Goal: Communication & Community: Answer question/provide support

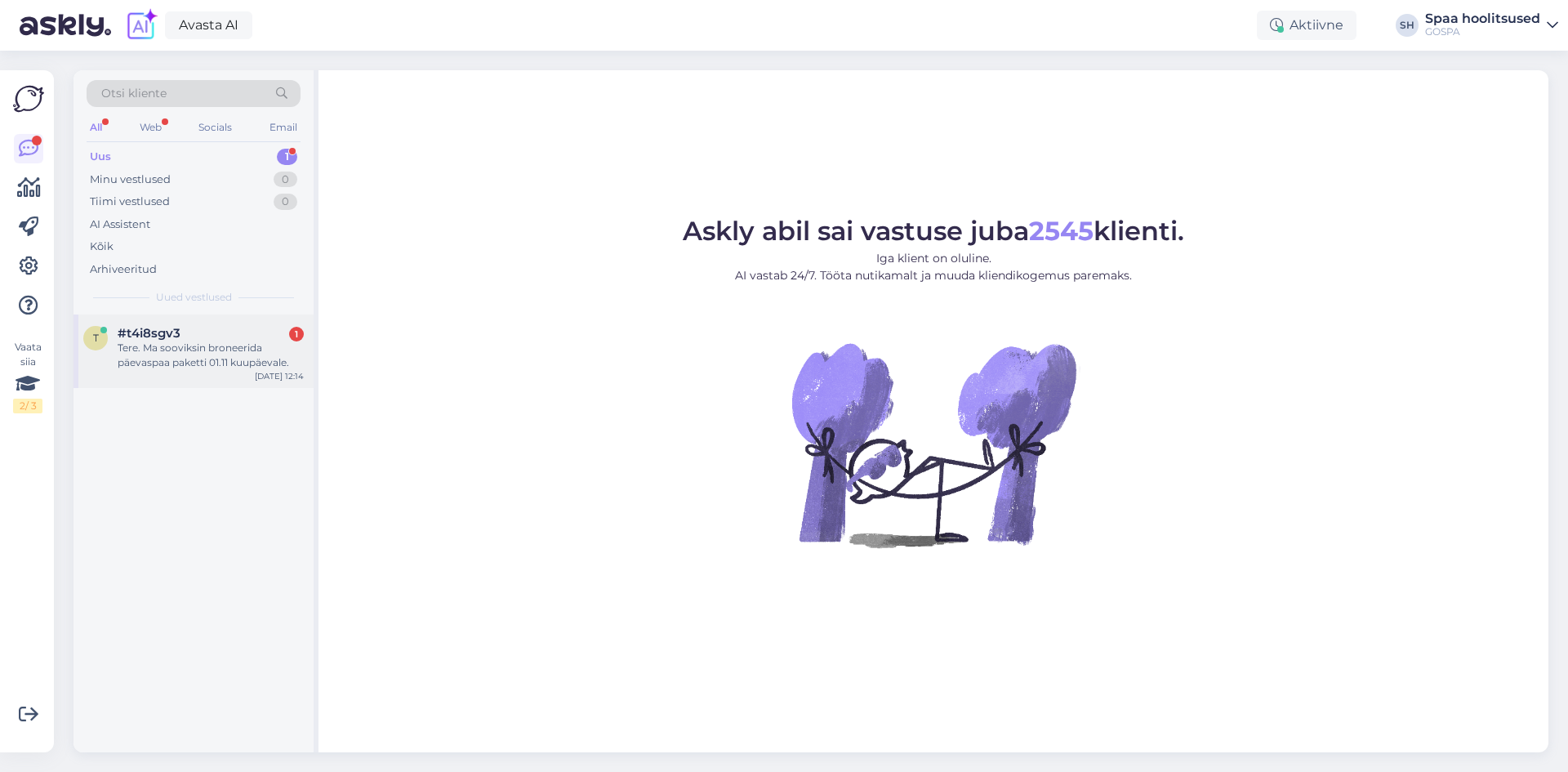
click at [175, 366] on div "Tere. Ma sooviksin broneerida päevaspaa paketti 01.11 kuupäevale." at bounding box center [211, 355] width 187 height 29
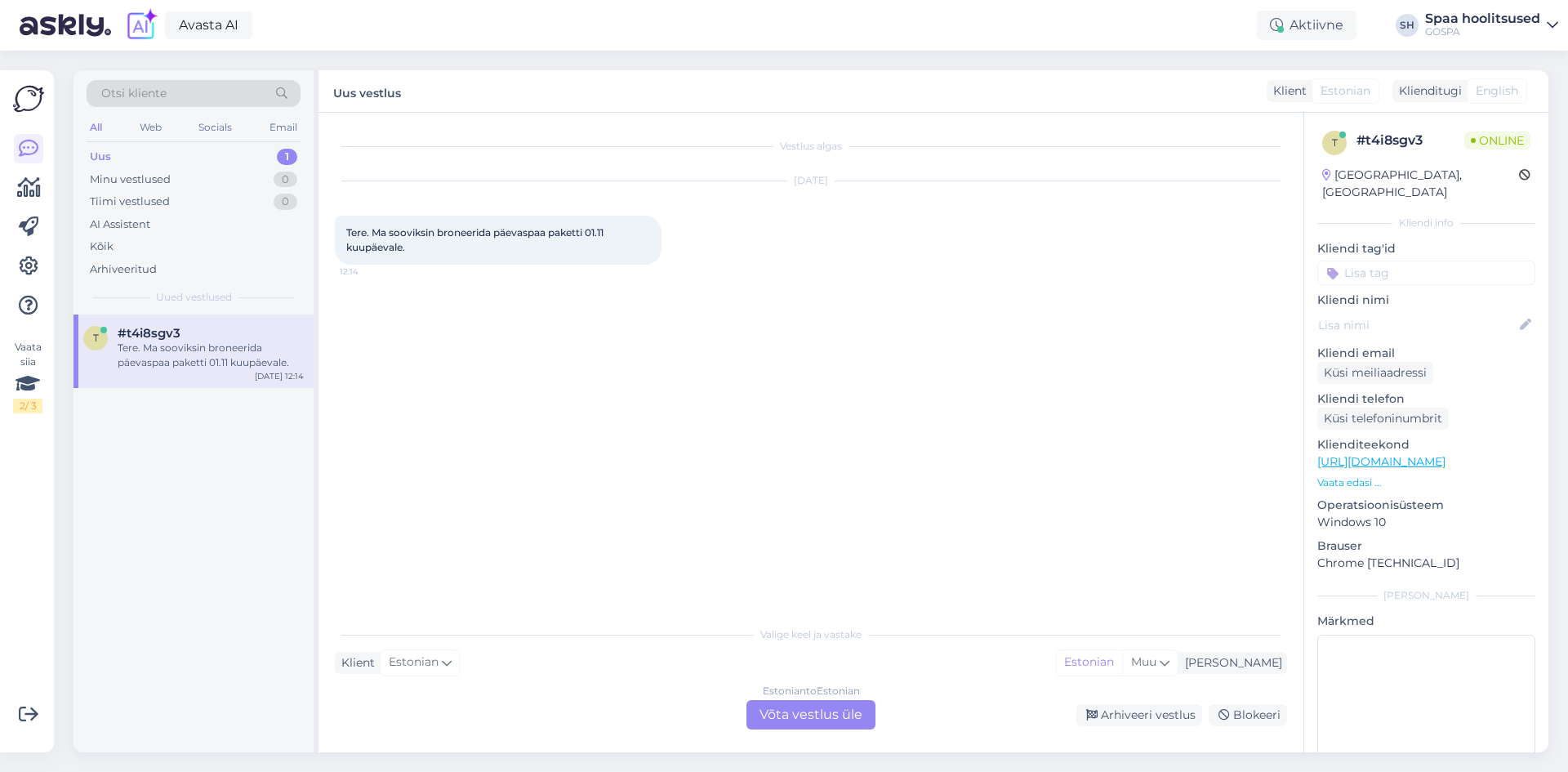
click at [811, 716] on div "Estonian to Estonian Võta vestlus üle" at bounding box center [811, 714] width 129 height 29
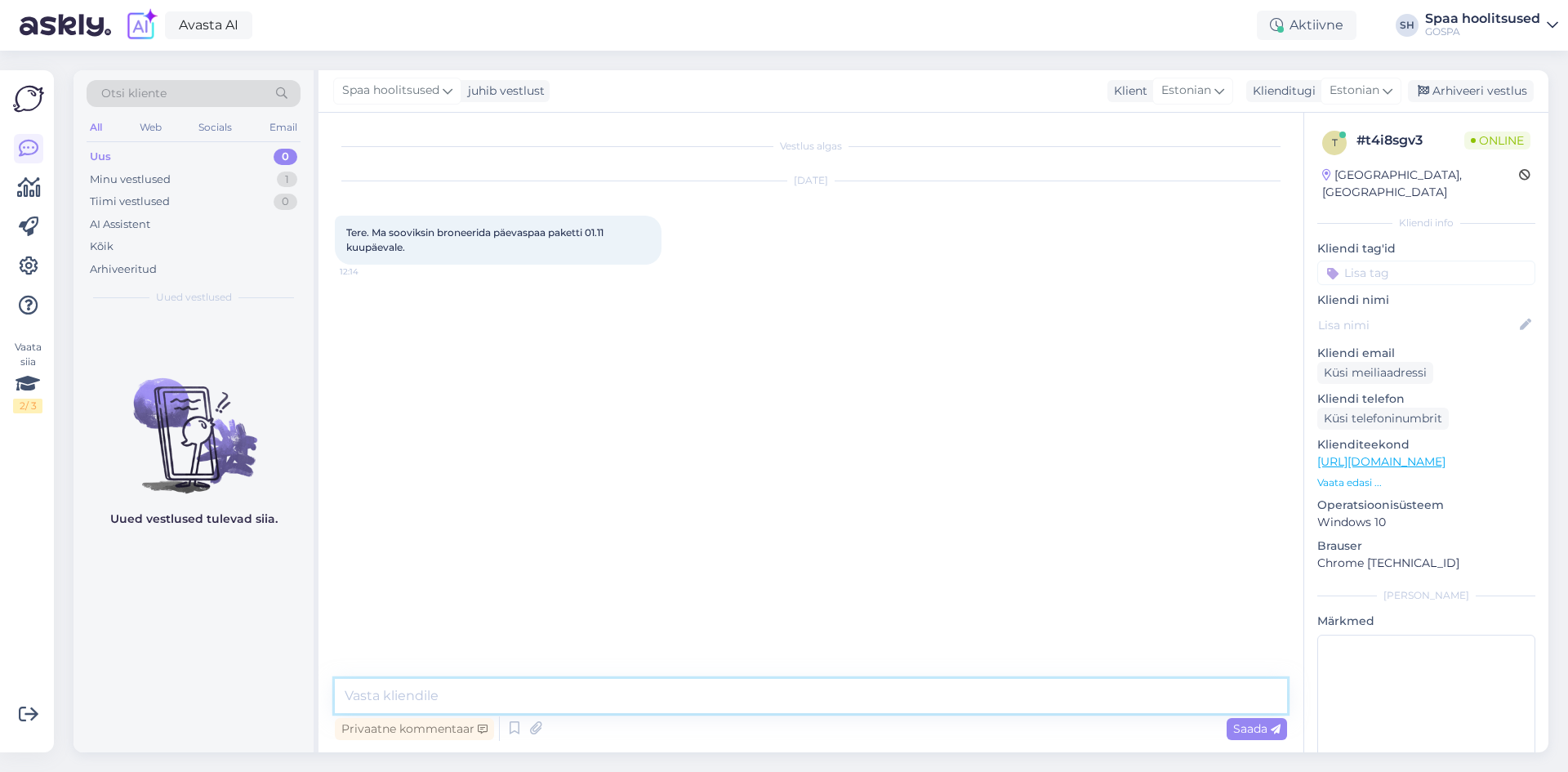
click at [549, 701] on textarea at bounding box center [811, 696] width 952 height 35
type textarea "Tere. [PERSON_NAME] nimele paketi broneerime?"
type textarea "P"
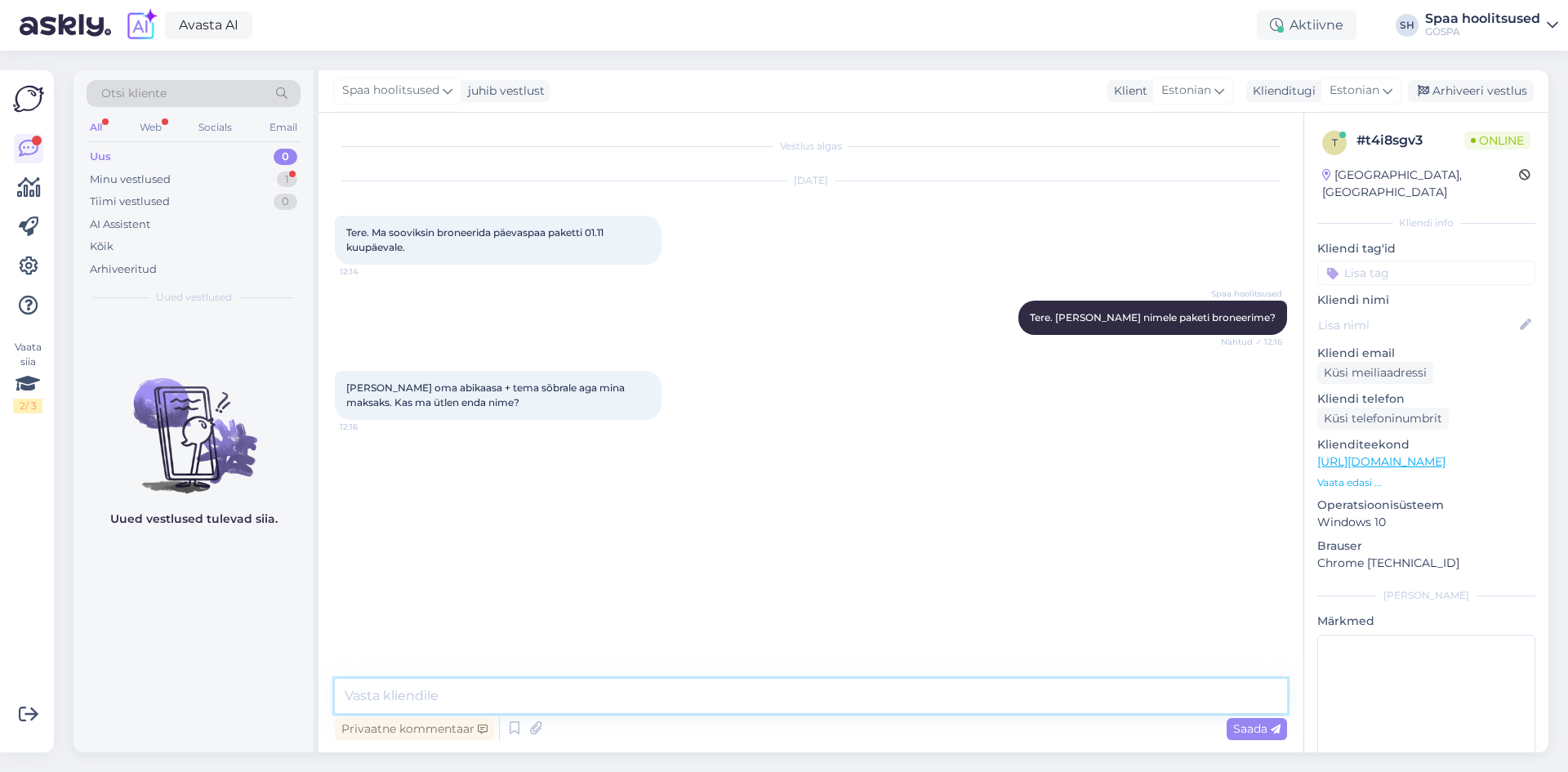
click at [465, 696] on textarea at bounding box center [811, 696] width 952 height 35
type textarea "K"
type textarea "Jah, saame broneerida [PERSON_NAME] nimel"
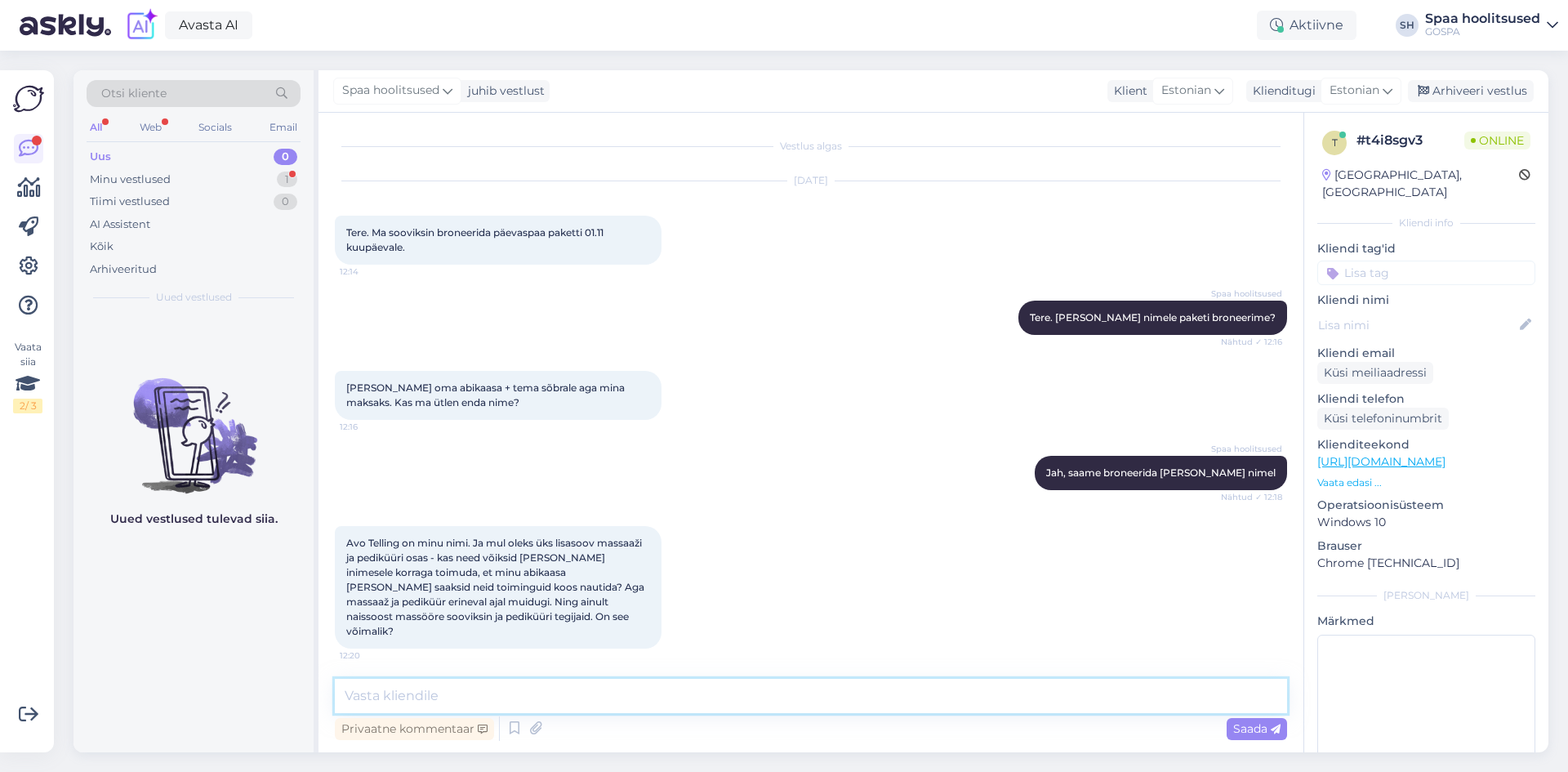
click at [533, 692] on textarea at bounding box center [811, 696] width 952 height 35
click at [537, 694] on textarea at bounding box center [811, 696] width 952 height 35
type textarea "K"
type textarea "[PERSON_NAME] meiliaadressi [PERSON_NAME] saata [PERSON_NAME] vaatamiseks"
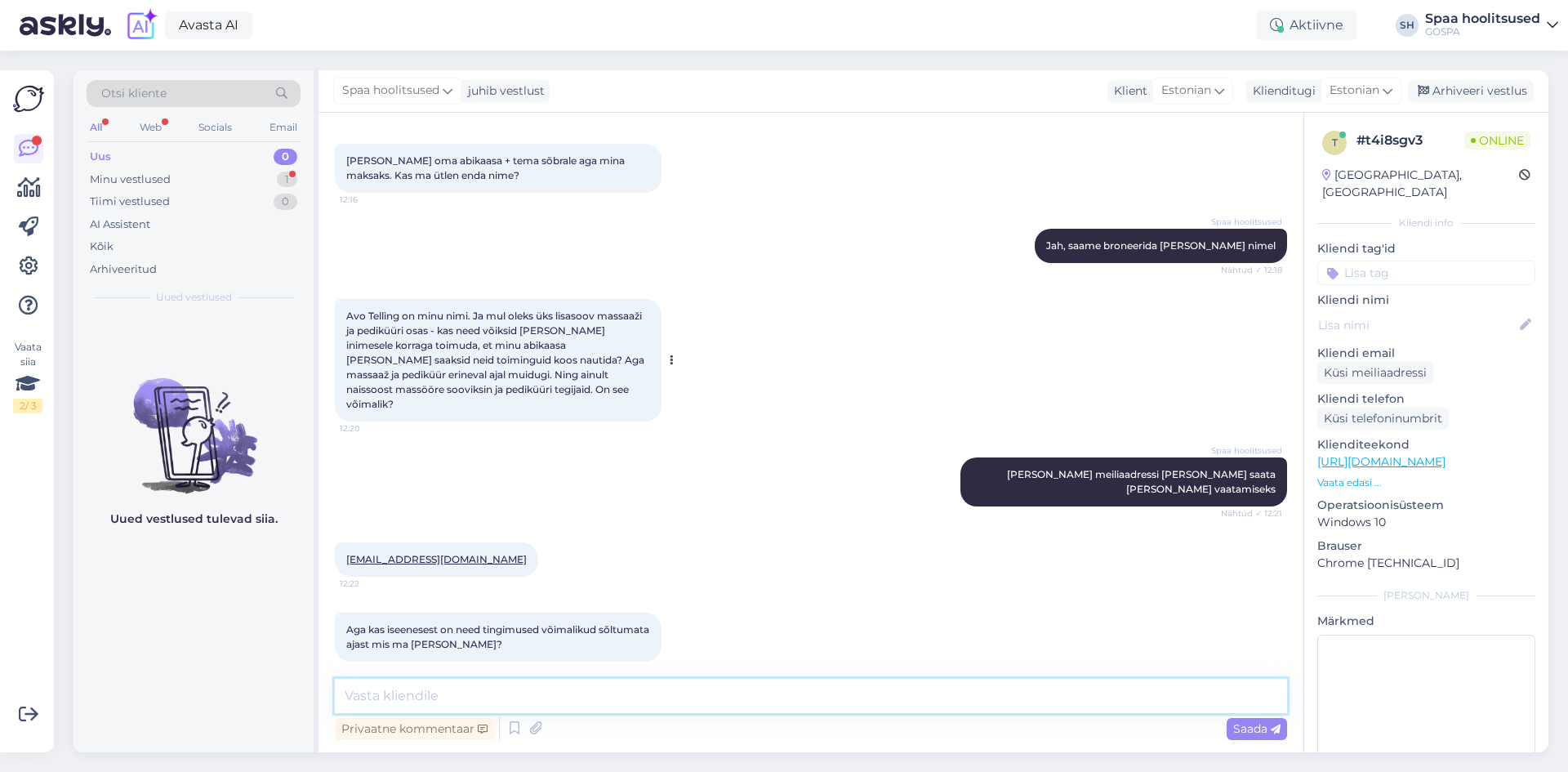
scroll to position [228, 0]
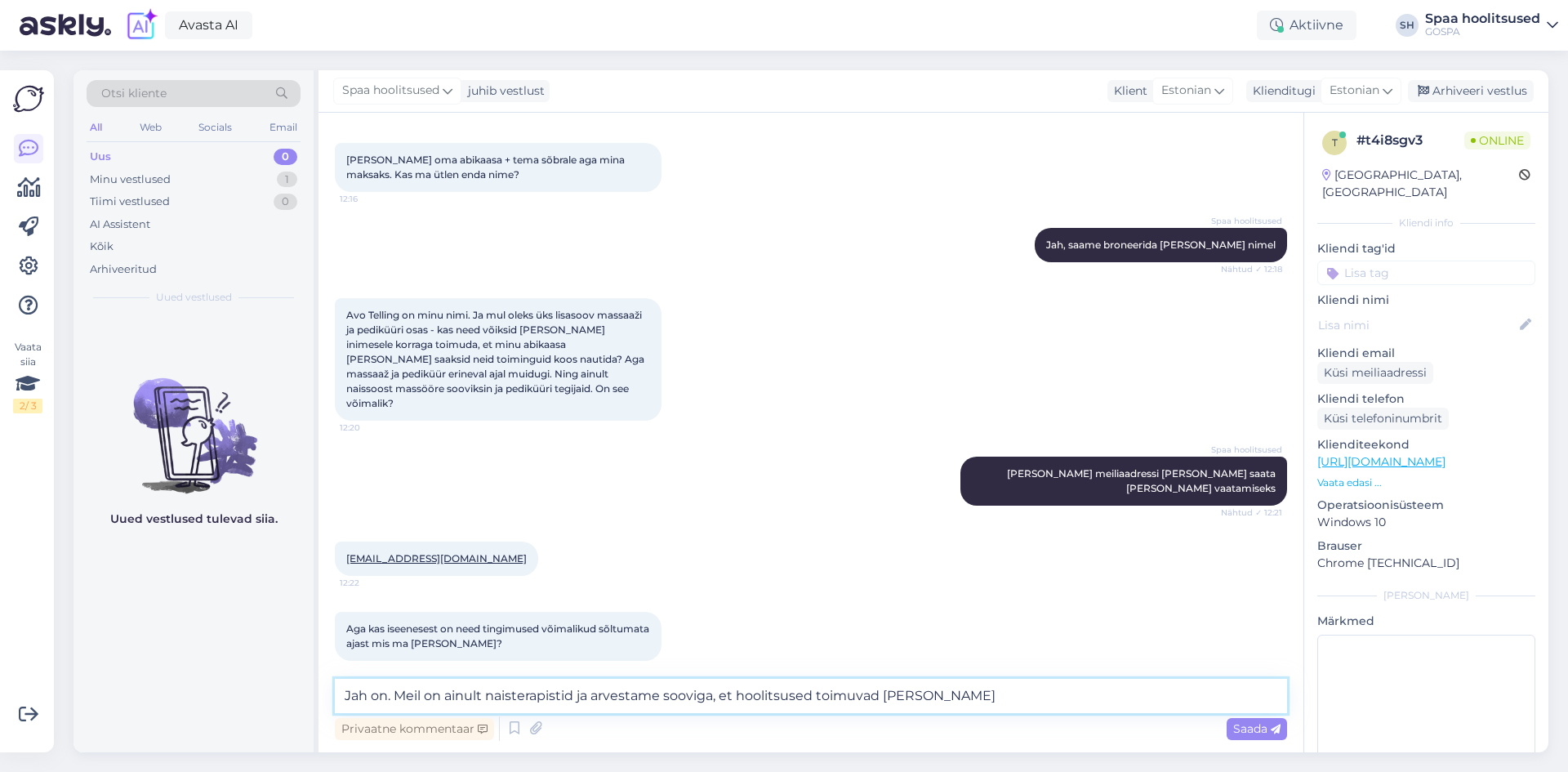
type textarea "Jah on. Meil on ainult naisterapistid ja arvestame sooviga, et hoolitsused toim…"
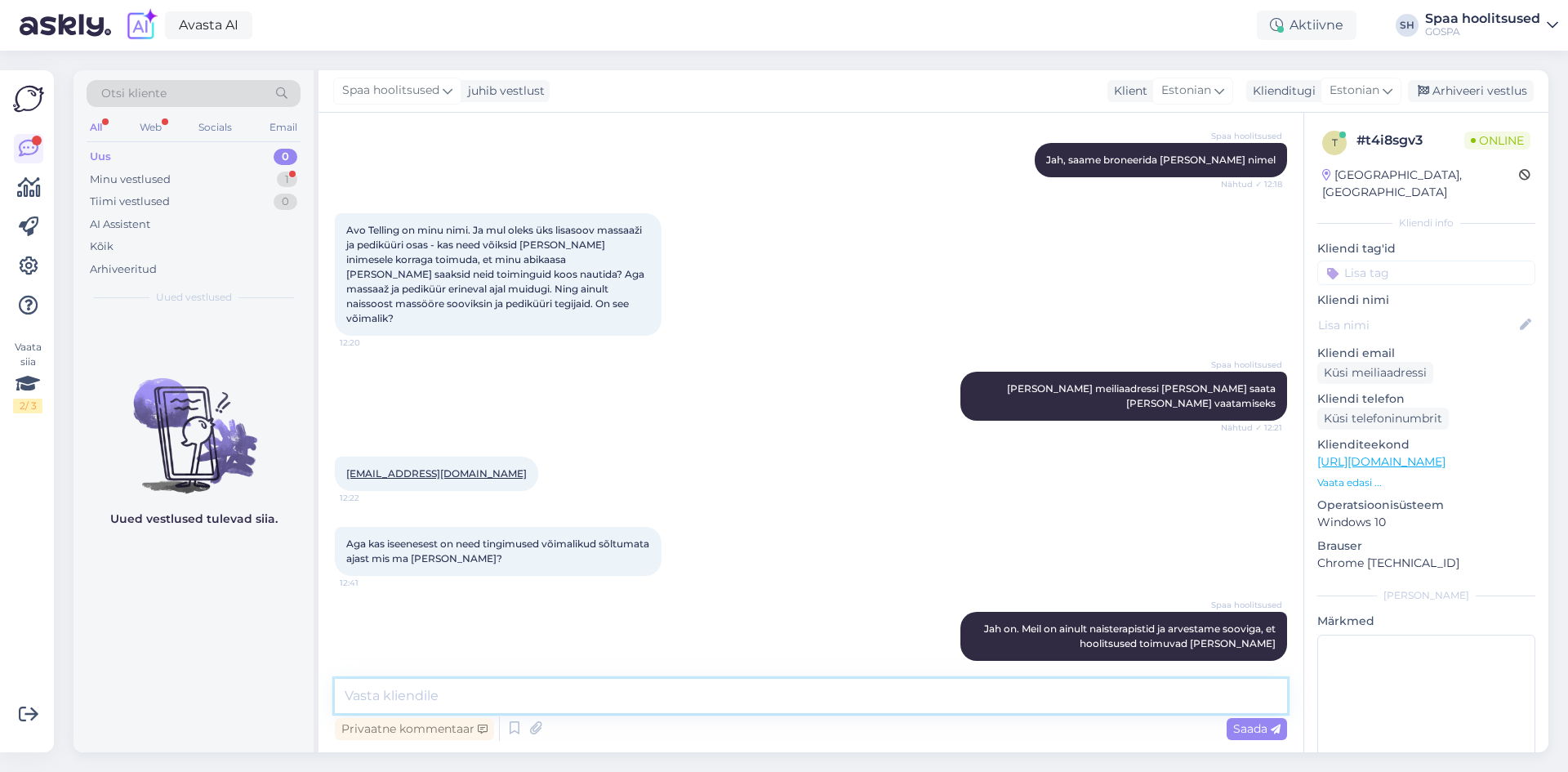
scroll to position [398, 0]
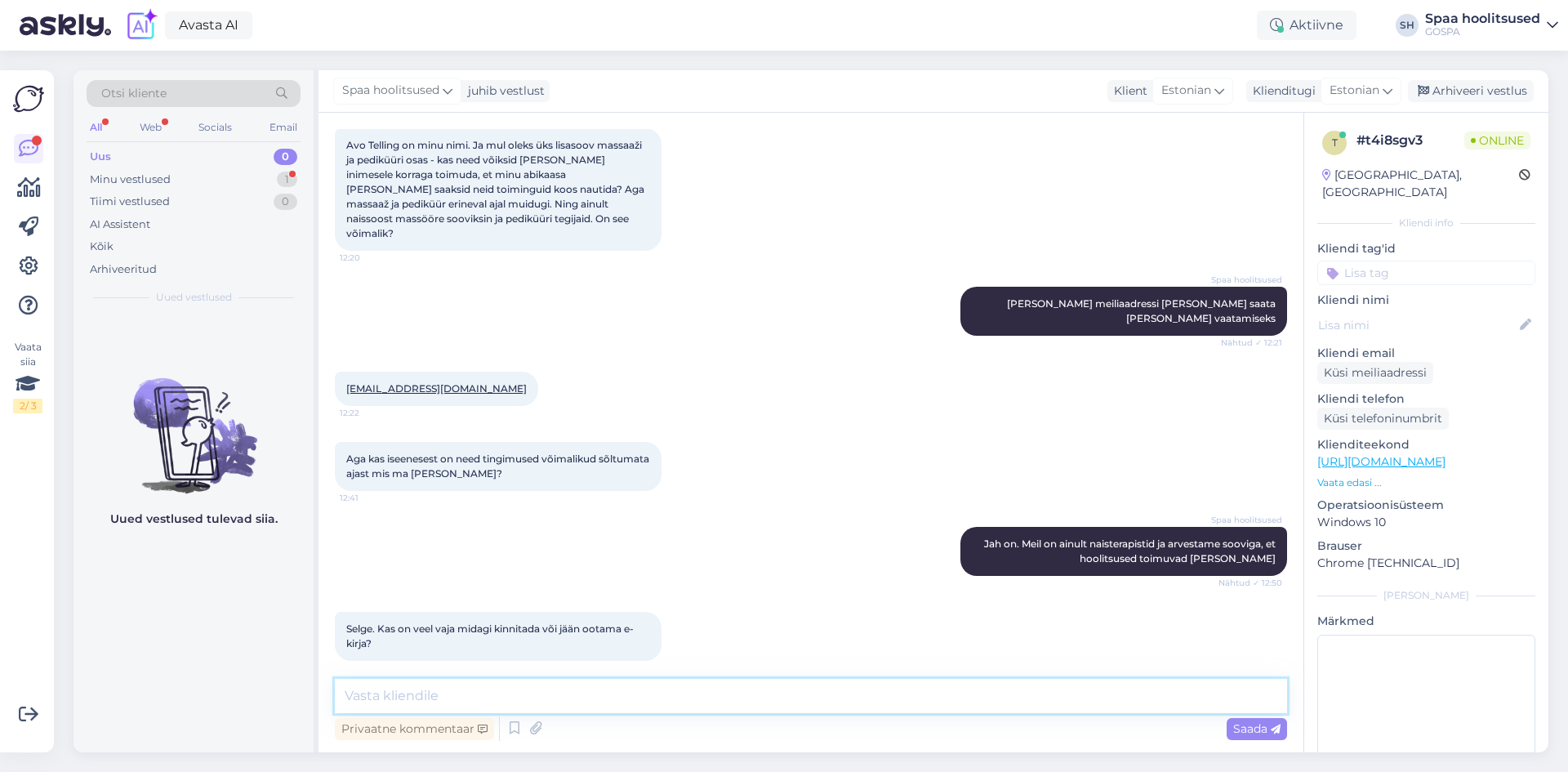
click at [594, 701] on textarea at bounding box center [811, 696] width 952 height 35
type textarea "H"
type textarea "Kohe saadetakse võimalike aegadega email"
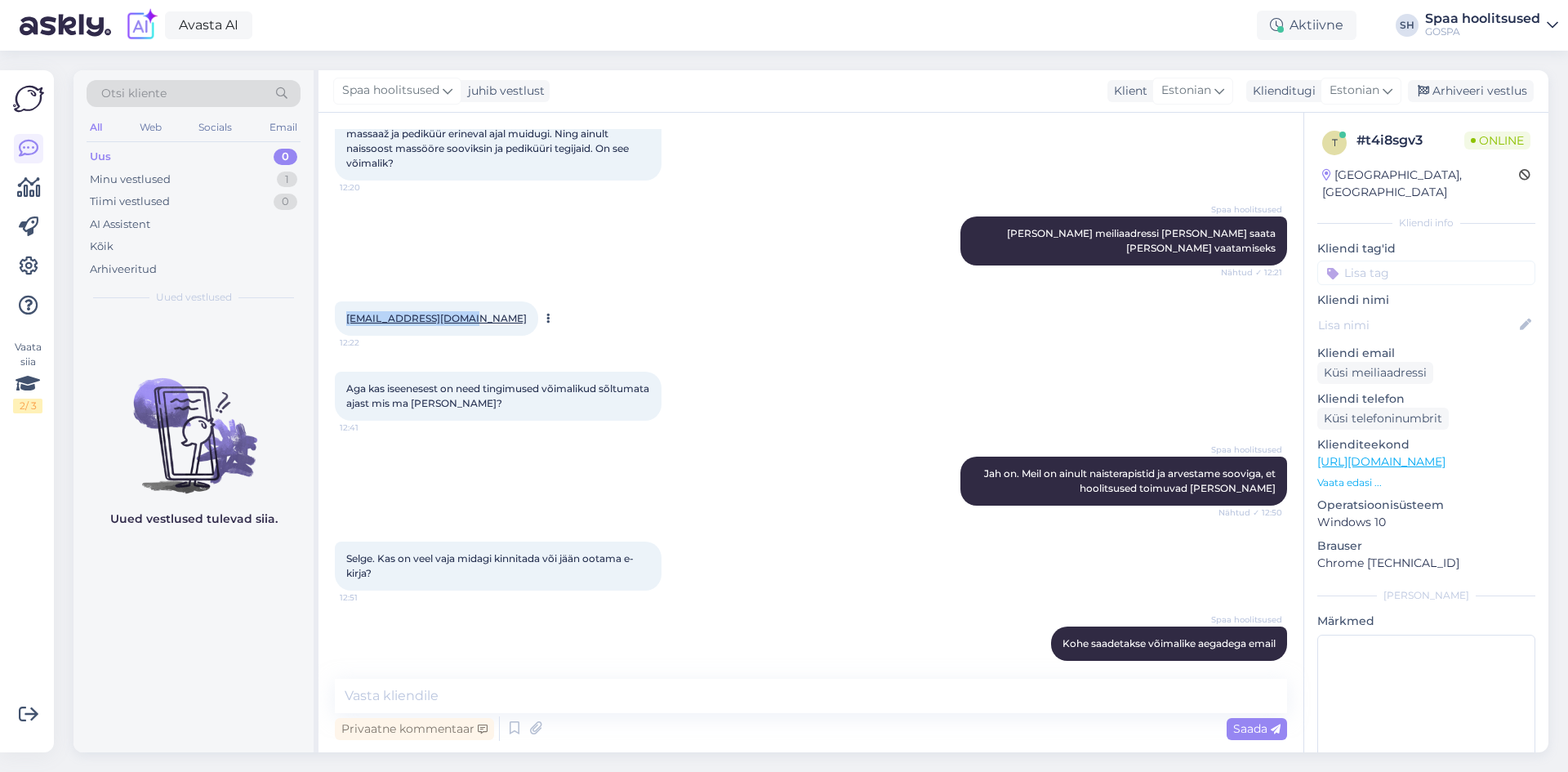
drag, startPoint x: 345, startPoint y: 305, endPoint x: 465, endPoint y: 306, distance: 120.0
click at [465, 306] on div "[EMAIL_ADDRESS][DOMAIN_NAME] 12:22" at bounding box center [436, 318] width 204 height 35
copy link "[EMAIL_ADDRESS][DOMAIN_NAME]"
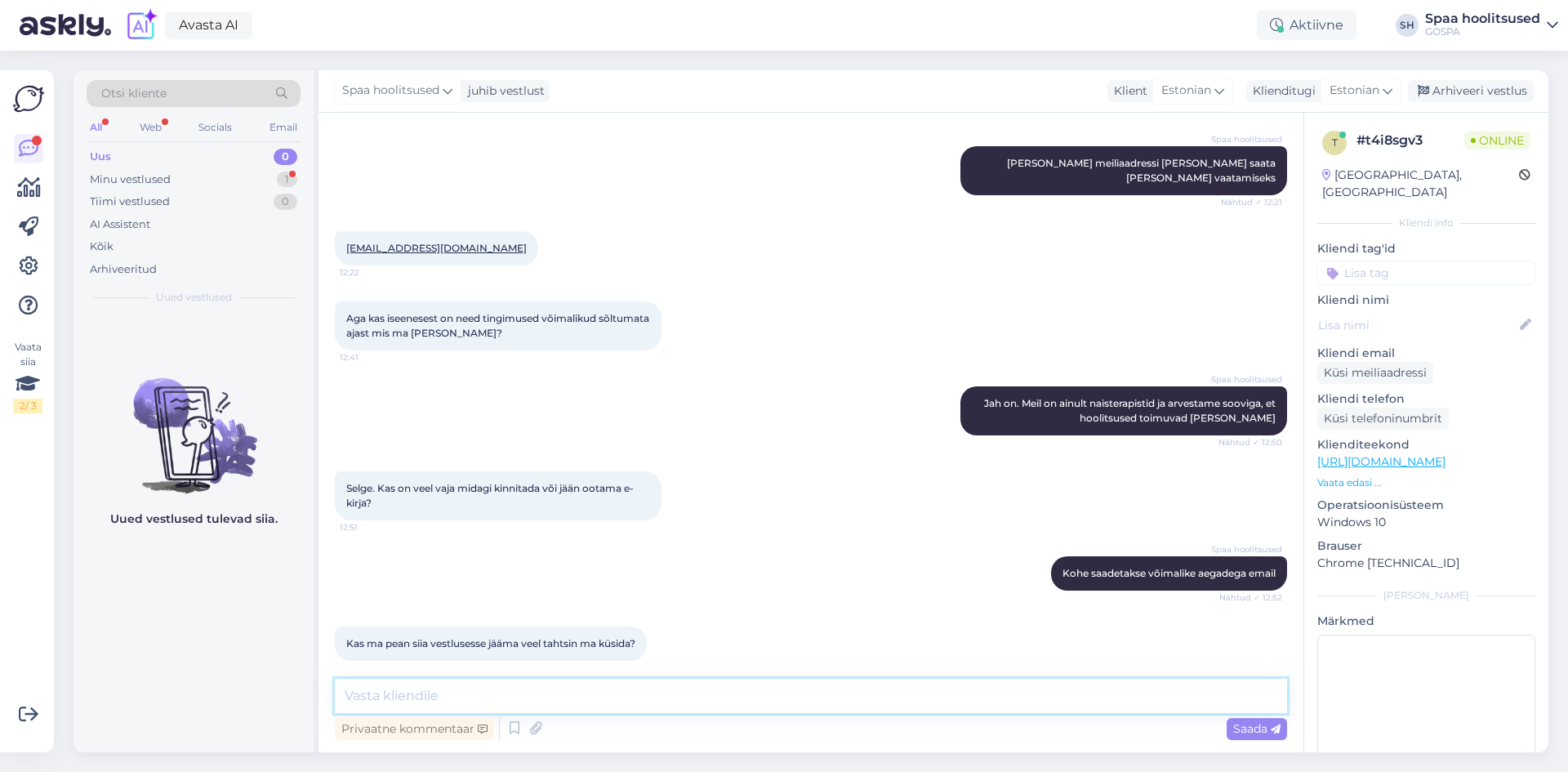
click at [573, 688] on textarea at bounding box center [811, 696] width 952 height 35
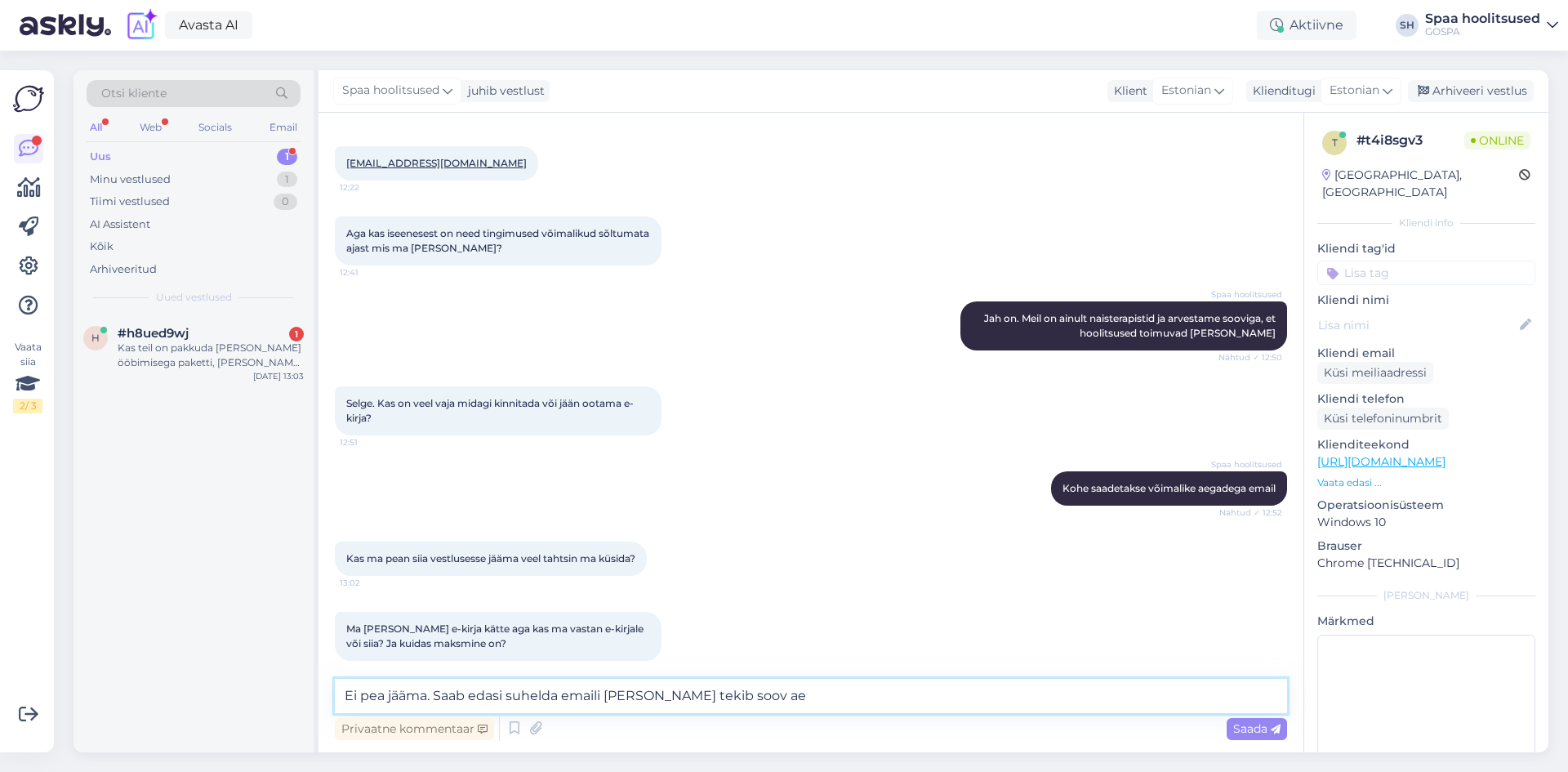
click at [428, 697] on textarea "Ei pea jääma. Saab edasi suhelda emaili [PERSON_NAME] tekib soov ae" at bounding box center [811, 696] width 952 height 35
click at [825, 695] on textarea "Ei pea jääma vestlusesse. Saab edasi suhelda emaili [PERSON_NAME] tekib soov ae" at bounding box center [811, 696] width 952 height 35
type textarea "Ei pea jääma vestlusesse. Saab edasi suhelda emaili [PERSON_NAME] tekib soov ae…"
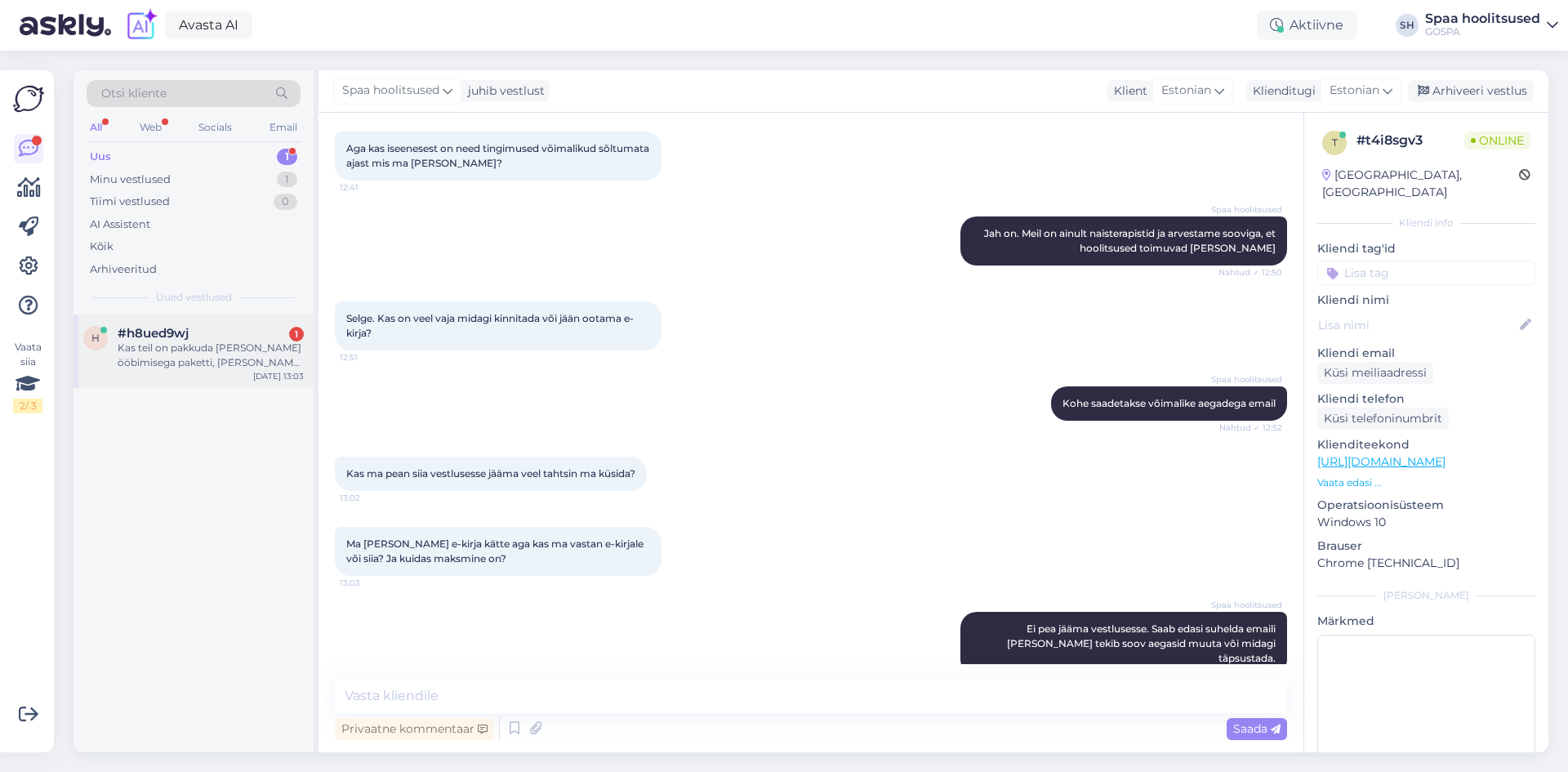
click at [209, 350] on div "Kas teil on pakkuda [PERSON_NAME] ööbimisega paketti, [PERSON_NAME] inimesele?" at bounding box center [211, 355] width 187 height 29
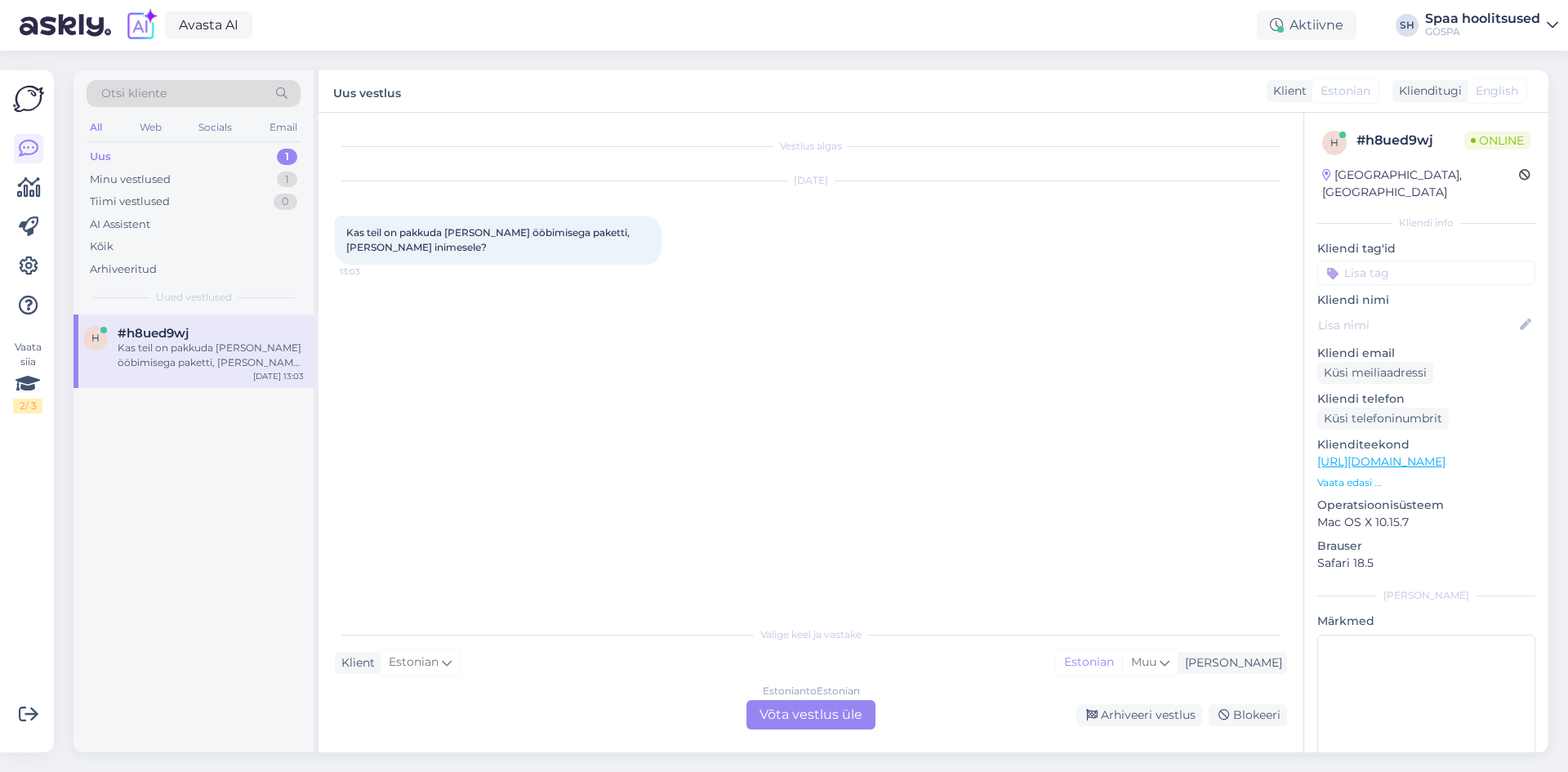
scroll to position [0, 0]
click at [147, 181] on div "Minu vestlused" at bounding box center [130, 180] width 81 height 16
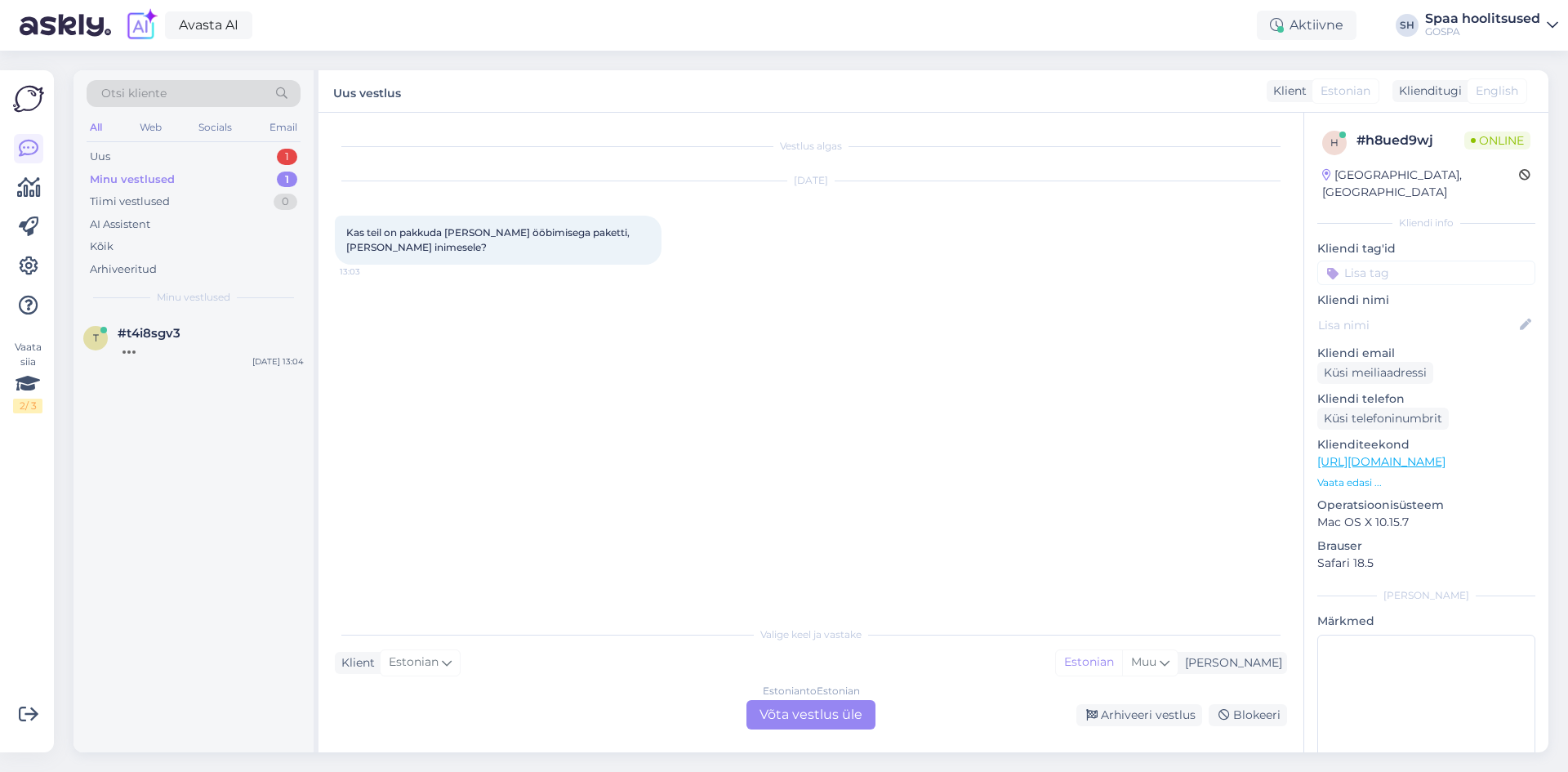
click at [172, 181] on div "Minu vestlused" at bounding box center [132, 180] width 85 height 16
click at [187, 365] on div "Ei pea jääma vestlusesse. Saab edasi suhelda emaili [PERSON_NAME] tekib soov ae…" at bounding box center [211, 355] width 187 height 29
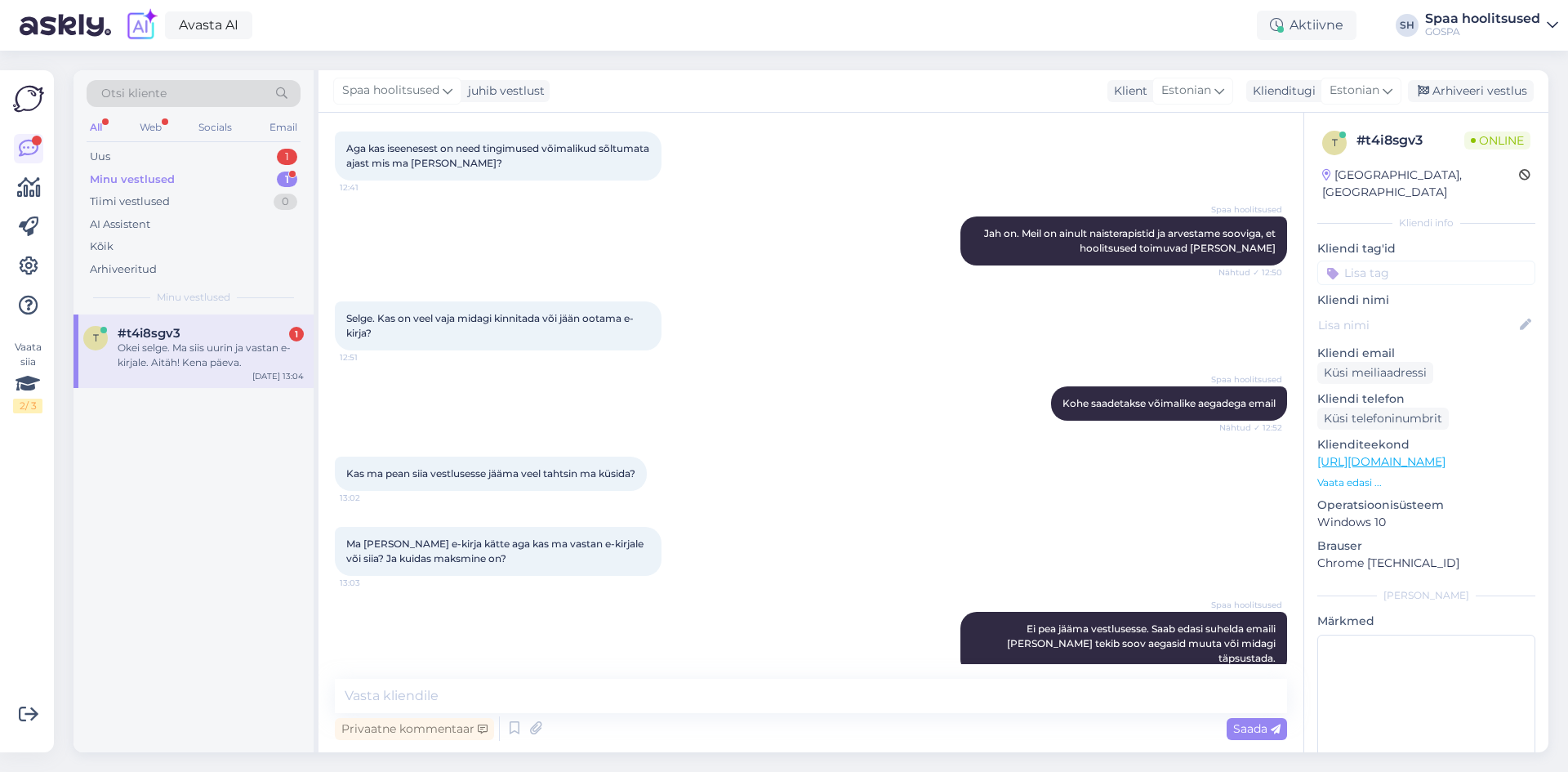
scroll to position [793, 0]
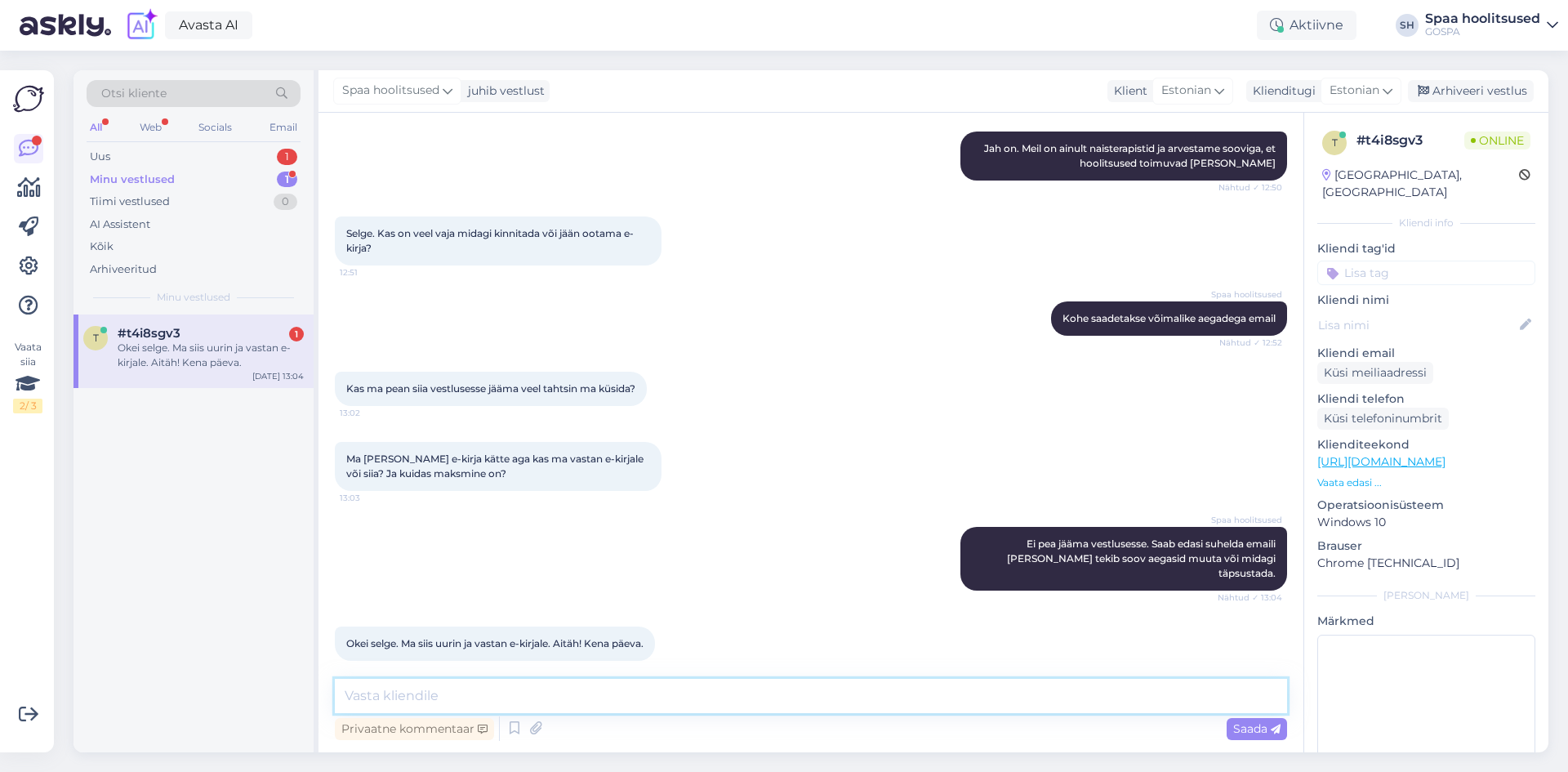
click at [701, 680] on textarea at bounding box center [811, 696] width 952 height 35
type textarea "Ilusat päeva jätku!"
